Goal: Information Seeking & Learning: Learn about a topic

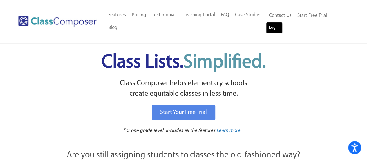
click at [274, 27] on link "Log In" at bounding box center [274, 28] width 17 height 12
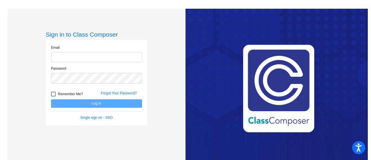
type input "schelk@crcsd.org"
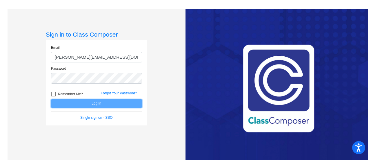
click at [64, 101] on button "Log In" at bounding box center [96, 103] width 91 height 8
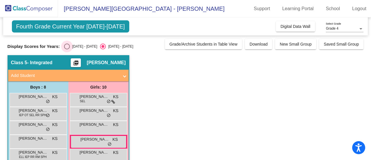
click at [79, 46] on div "2024 - 2025" at bounding box center [83, 46] width 27 height 5
click at [67, 49] on input "2024 - 2025" at bounding box center [67, 49] width 0 height 0
radio input "true"
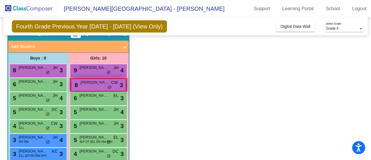
scroll to position [58, 0]
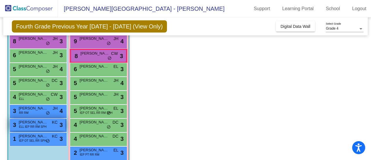
click at [36, 125] on span "ELL IEP RR RM SPH" at bounding box center [33, 126] width 28 height 4
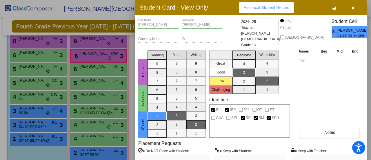
click at [42, 140] on div at bounding box center [185, 80] width 371 height 160
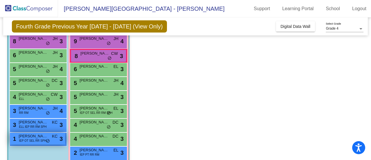
click at [42, 140] on span "IEP OT SEL RR SPH" at bounding box center [32, 140] width 27 height 4
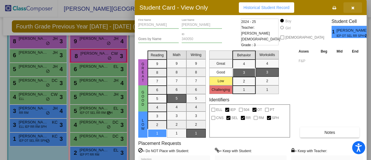
click at [351, 10] on button "button" at bounding box center [353, 7] width 19 height 10
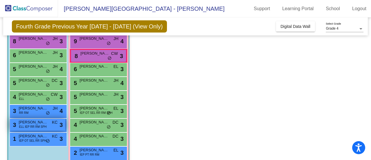
click at [34, 129] on div "3 Ian Gomez ELL IEP RR RM SPH KC lock do_not_disturb_alt 3" at bounding box center [37, 125] width 55 height 12
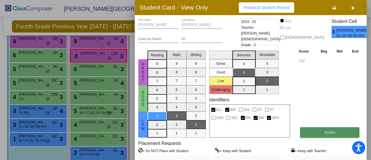
click at [304, 131] on button "Notes" at bounding box center [329, 132] width 59 height 10
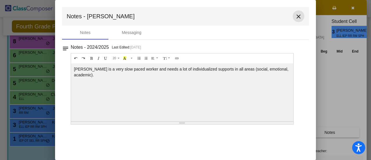
click at [298, 13] on mat-icon "close" at bounding box center [298, 16] width 7 height 7
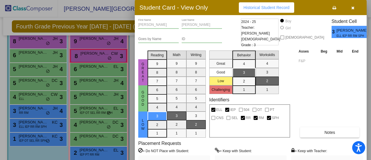
click at [353, 7] on icon "button" at bounding box center [353, 8] width 3 height 4
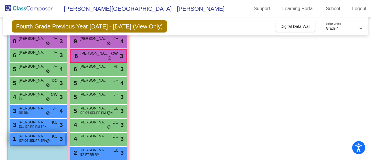
click at [38, 140] on span "IEP OT SEL RR SPH" at bounding box center [32, 140] width 27 height 4
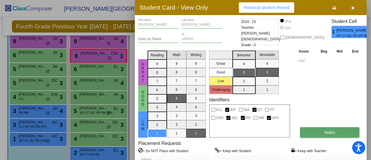
click at [323, 130] on button "Notes" at bounding box center [329, 132] width 59 height 10
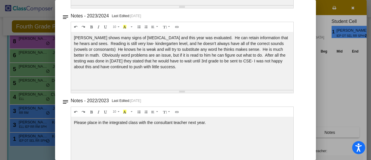
scroll to position [0, 0]
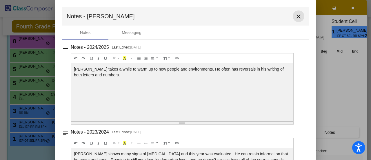
click at [296, 16] on mat-icon "close" at bounding box center [298, 16] width 7 height 7
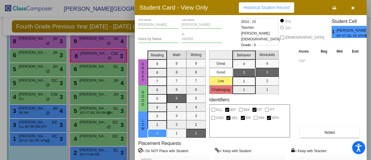
click at [354, 8] on icon "button" at bounding box center [353, 8] width 3 height 4
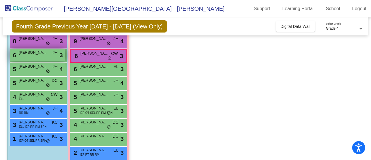
click at [45, 52] on span "Grayson Litchfield" at bounding box center [33, 53] width 29 height 6
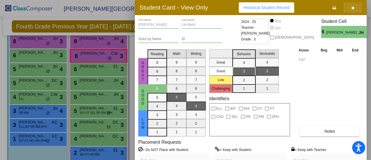
click at [355, 8] on icon "button" at bounding box center [353, 8] width 3 height 4
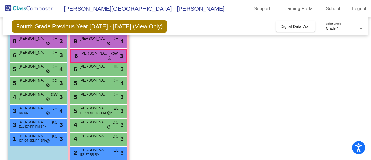
click at [355, 18] on div "Grade 4 Select Grade" at bounding box center [345, 24] width 38 height 17
click at [42, 120] on span "Ian Gomez" at bounding box center [33, 122] width 29 height 6
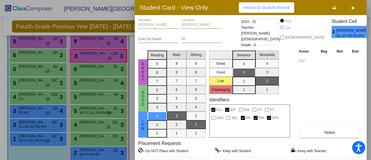
click at [260, 8] on span "Historical Student Record" at bounding box center [267, 7] width 46 height 5
